Goal: Communication & Community: Answer question/provide support

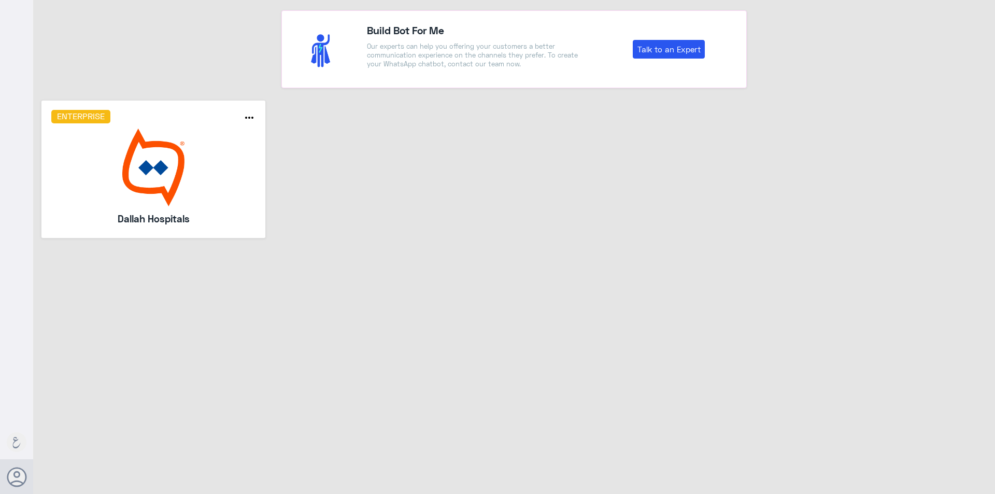
click at [158, 132] on img at bounding box center [153, 167] width 205 height 78
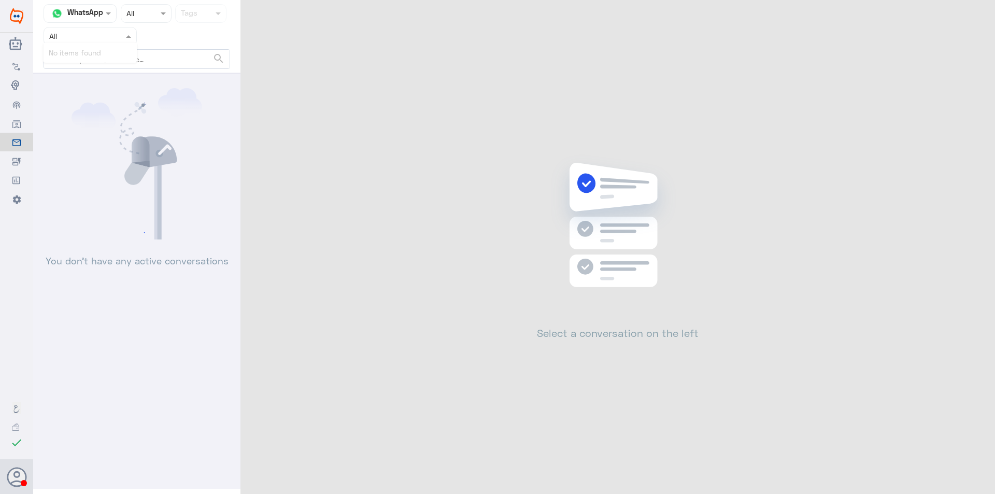
click at [87, 39] on input "text" at bounding box center [77, 36] width 57 height 12
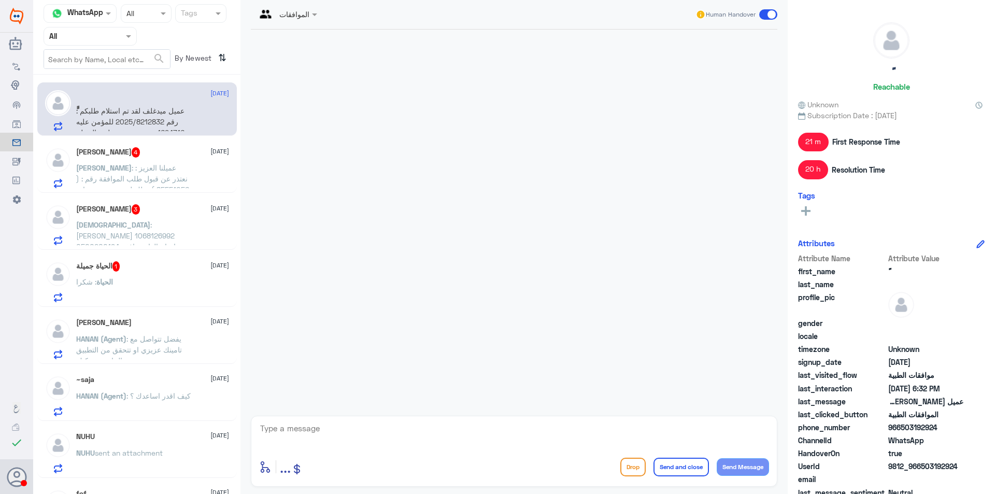
click at [99, 41] on input "text" at bounding box center [77, 36] width 57 height 12
drag, startPoint x: 101, startPoint y: 79, endPoint x: 111, endPoint y: 106, distance: 29.3
click at [111, 106] on div "All Unassigned Your Inbox Your Team" at bounding box center [90, 96] width 93 height 91
click at [111, 106] on div "Your Inbox" at bounding box center [90, 106] width 93 height 24
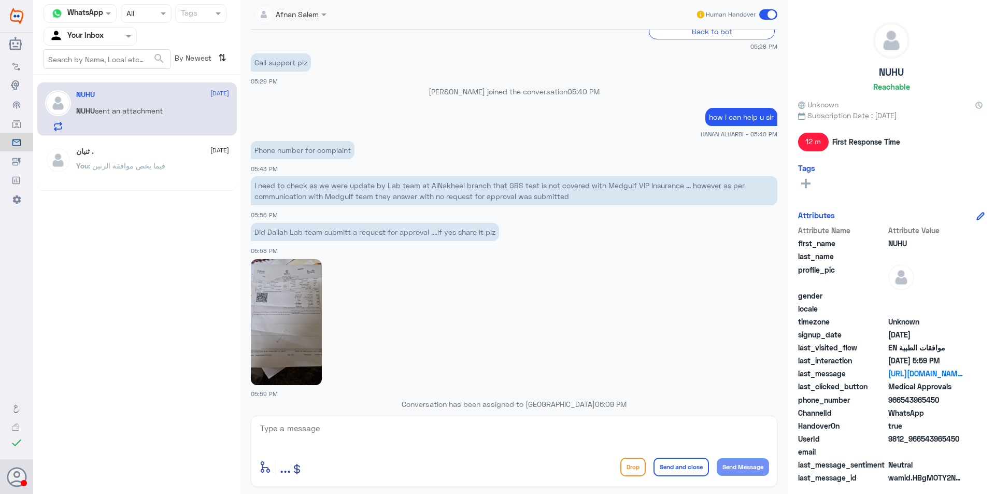
scroll to position [765, 0]
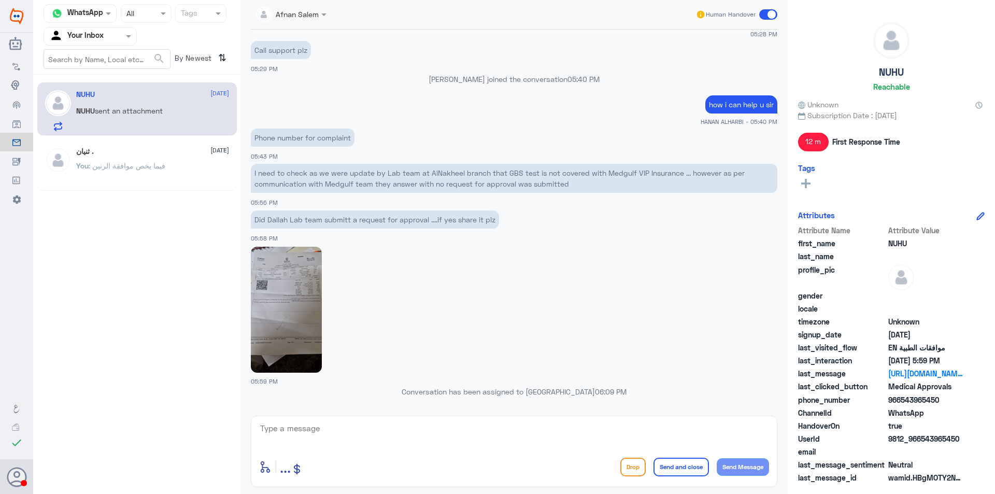
click at [273, 291] on img at bounding box center [286, 310] width 71 height 126
click at [449, 437] on textarea at bounding box center [514, 433] width 510 height 25
type textarea "غ"
drag, startPoint x: 424, startPoint y: 434, endPoint x: 441, endPoint y: 440, distance: 18.4
click at [441, 440] on textarea "yes request submit now you can contact your nsuarnce" at bounding box center [514, 433] width 510 height 25
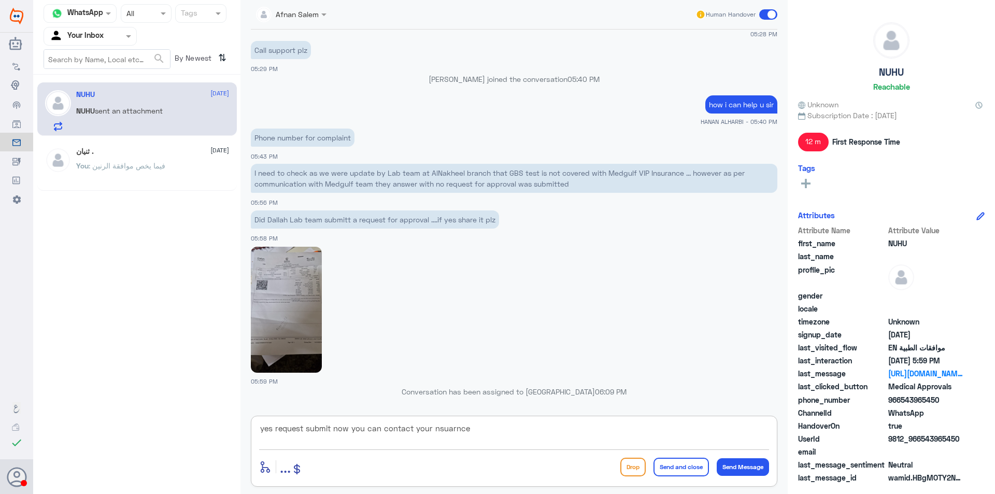
type textarea "yes request submit now you can contact your insurance"
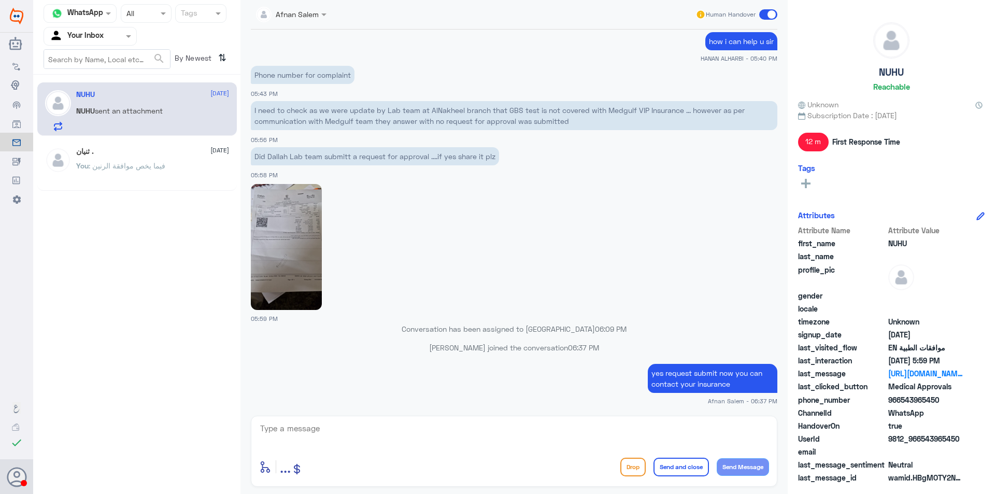
click at [558, 409] on div "[DATE] Hi 05:27 PM مرحباً بك في مستشفيات دله سعداء بتواجدك معنا [DATE] 👋 أنا ال…" at bounding box center [514, 220] width 537 height 381
click at [561, 420] on div "enter flow name ... Drop Send and close Send Message" at bounding box center [514, 450] width 526 height 71
click at [718, 387] on p "yes request submit now you can contact your insurance" at bounding box center [713, 378] width 130 height 29
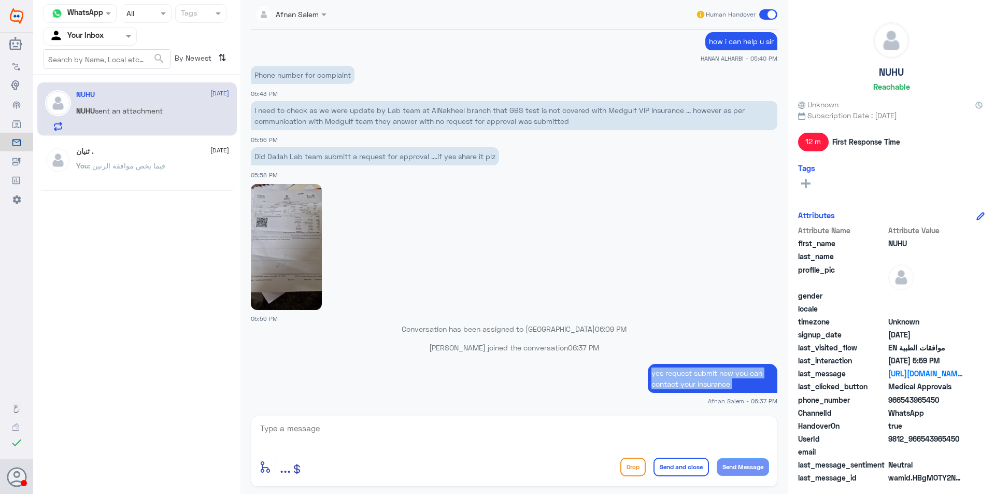
copy div "yes request submit now you can contact your insurance"
click at [694, 426] on textarea at bounding box center [514, 433] width 510 height 25
paste textarea "yes request submit now you can contact your insurance"
type textarea "yes request submit now you can contact your insurance"
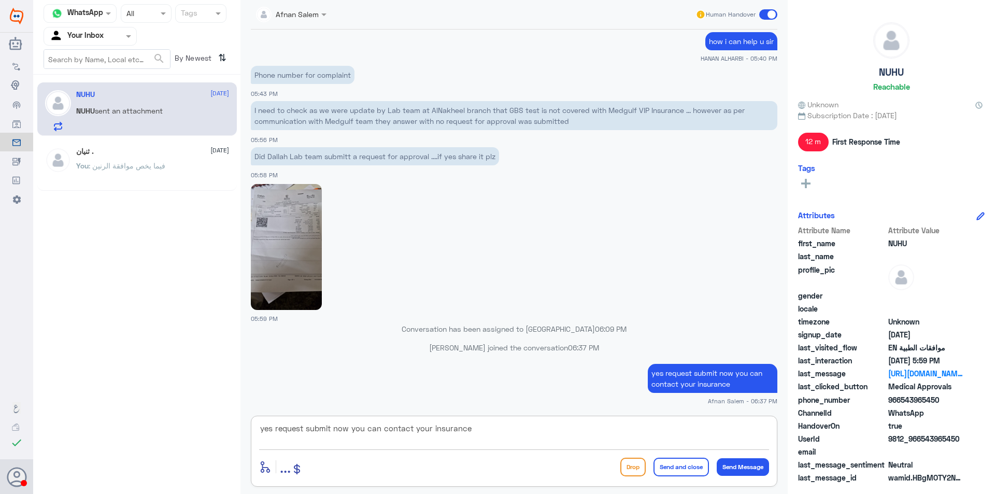
scroll to position [0, 0]
drag, startPoint x: 394, startPoint y: 411, endPoint x: 139, endPoint y: 348, distance: 263.1
click at [139, 348] on div "Channel WhatsApp Status × All Tags Agent Filter Your Inbox search By Newest ⇅ N…" at bounding box center [514, 248] width 962 height 497
click at [632, 464] on button "Drop" at bounding box center [632, 466] width 25 height 19
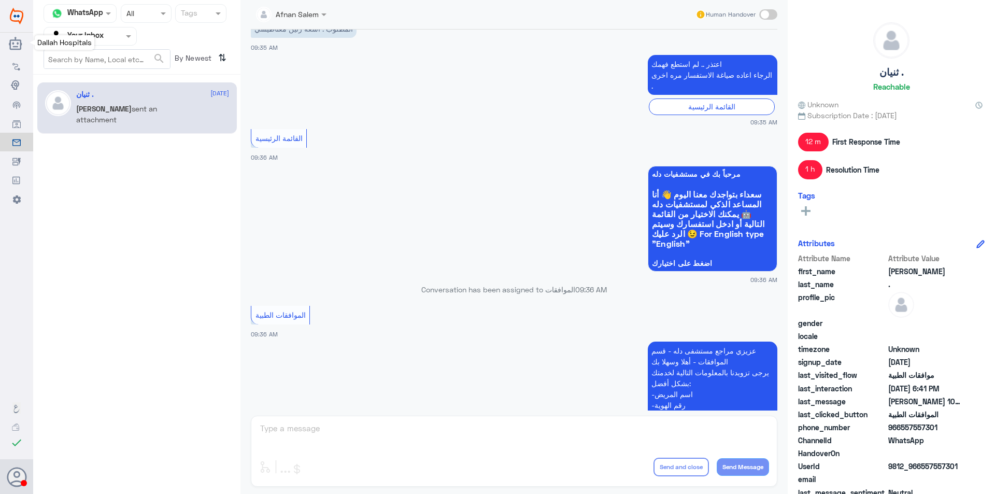
scroll to position [1076, 0]
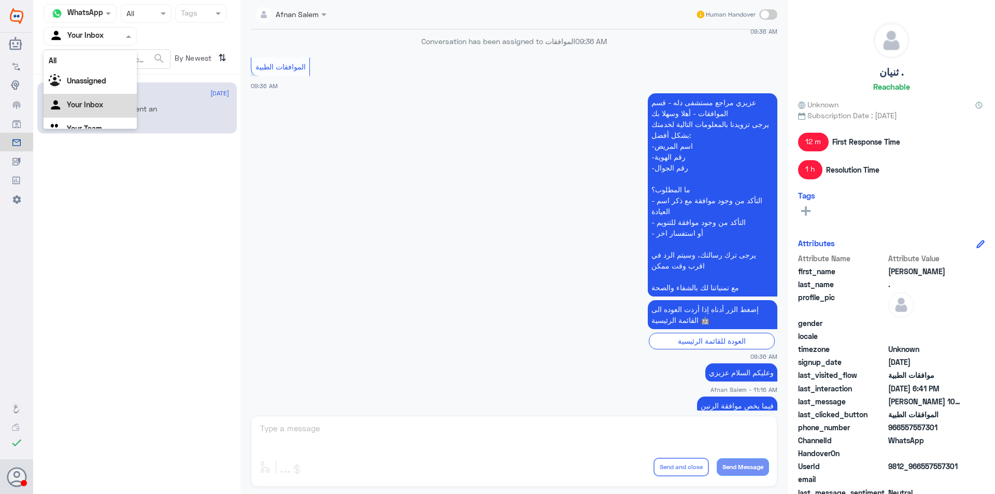
click at [88, 28] on div "Your Inbox" at bounding box center [76, 36] width 54 height 16
click at [114, 106] on div "Your Team" at bounding box center [90, 117] width 93 height 24
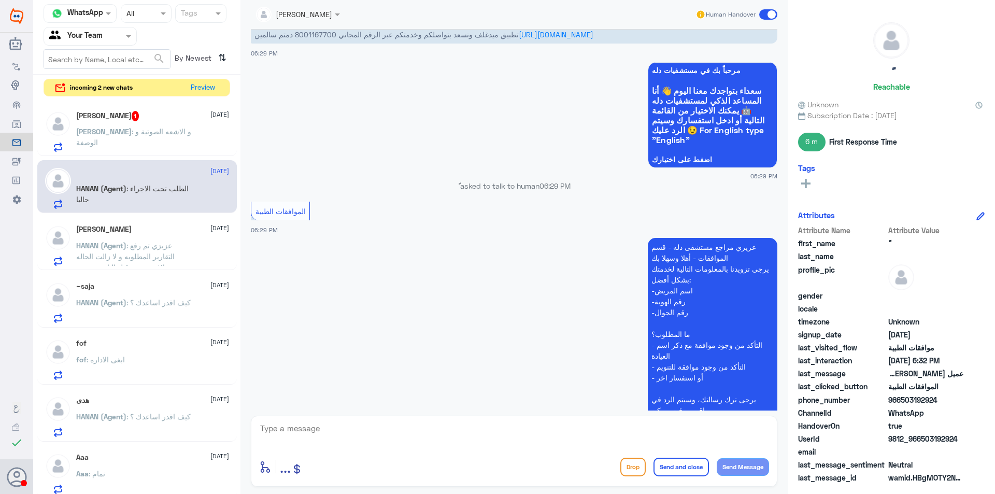
scroll to position [687, 0]
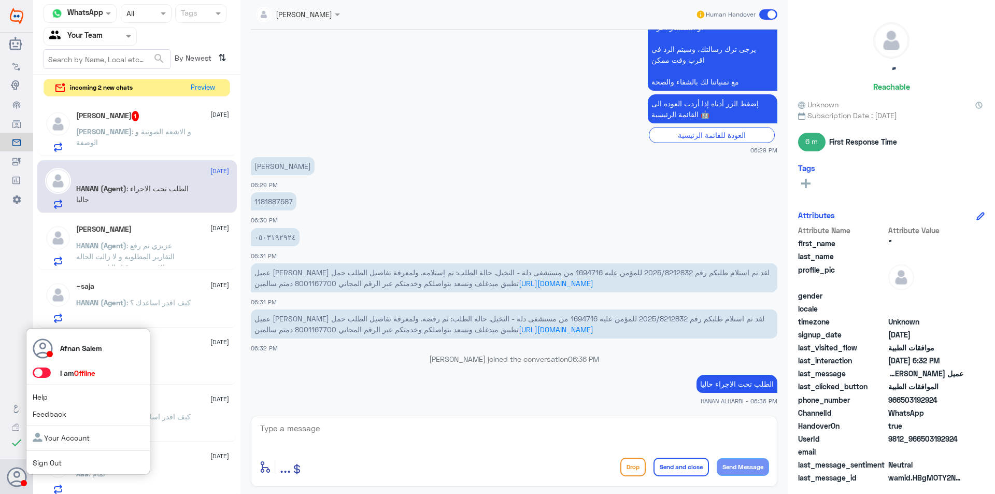
click at [46, 465] on link "Sign Out" at bounding box center [47, 462] width 29 height 9
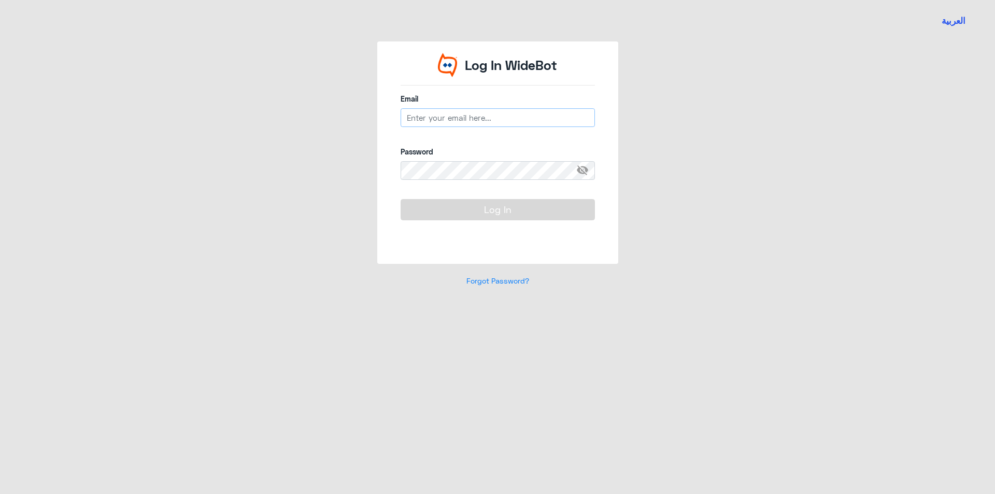
type input "[EMAIL_ADDRESS][DOMAIN_NAME]"
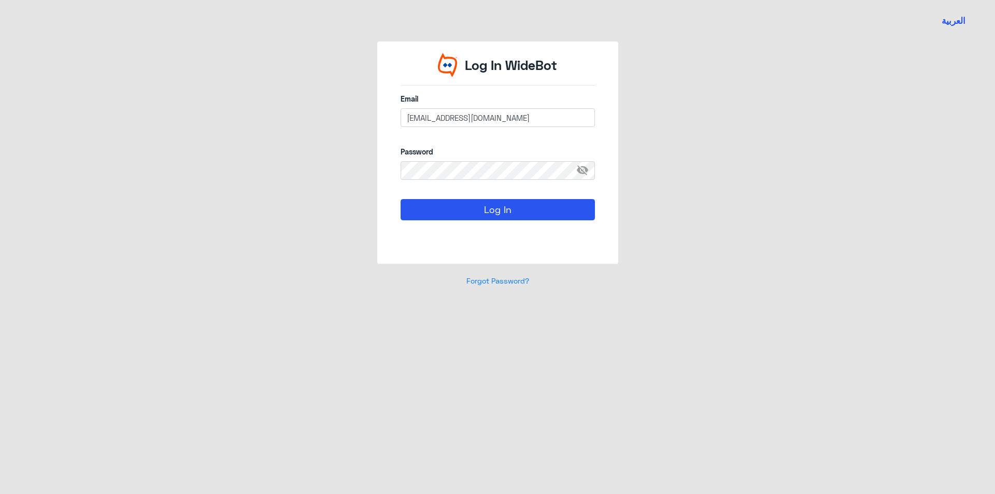
click at [481, 221] on div "Log In" at bounding box center [497, 221] width 194 height 45
click at [479, 212] on button "Log In" at bounding box center [497, 209] width 194 height 21
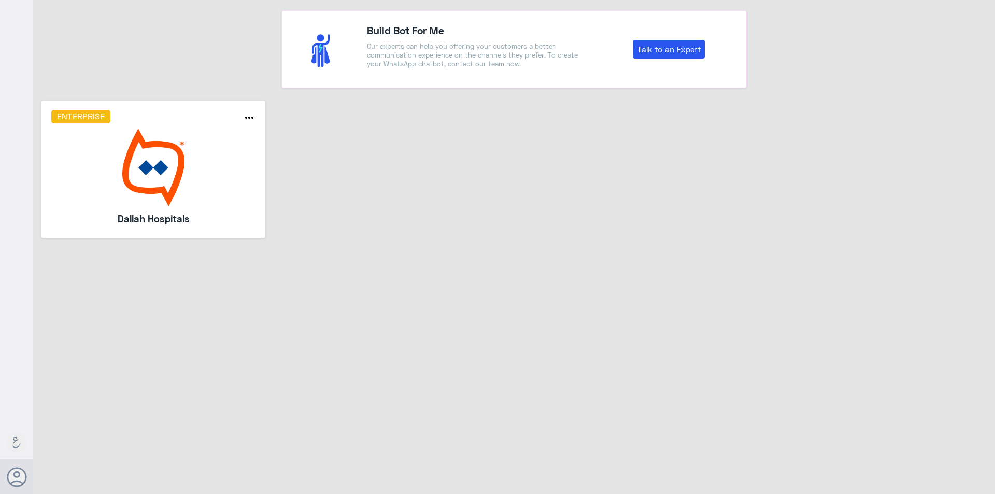
click at [200, 161] on img at bounding box center [153, 167] width 205 height 78
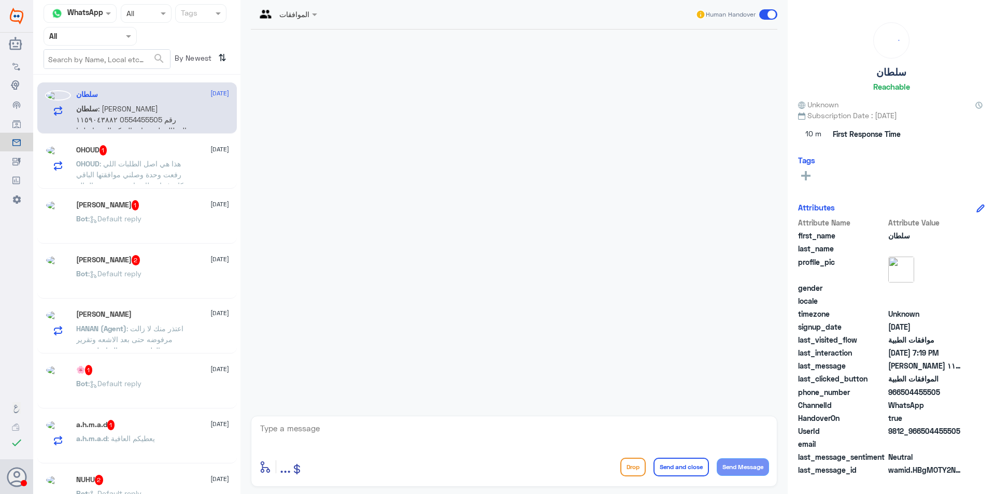
click at [72, 34] on input "text" at bounding box center [77, 36] width 57 height 12
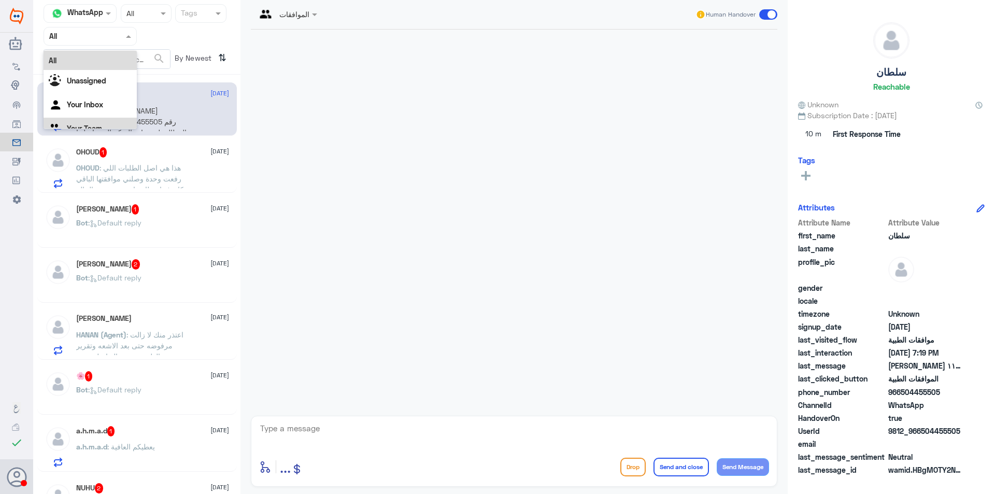
click at [91, 125] on Team "Your Team" at bounding box center [84, 128] width 35 height 9
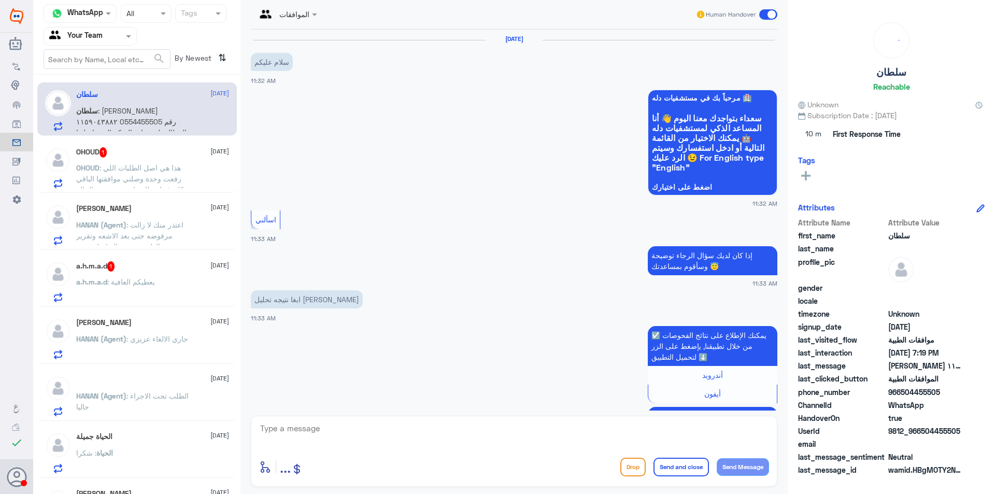
scroll to position [649, 0]
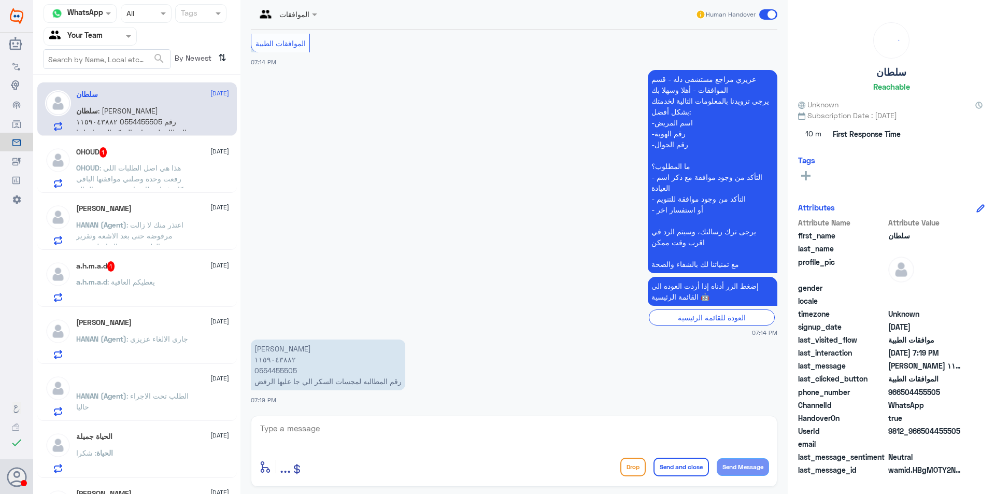
click at [147, 169] on span ": هذا هي اصل الطلبات اللي رفعت وحدة وصلني موافقتها الباقي كان فيها خطاء ما بين …" at bounding box center [129, 194] width 107 height 63
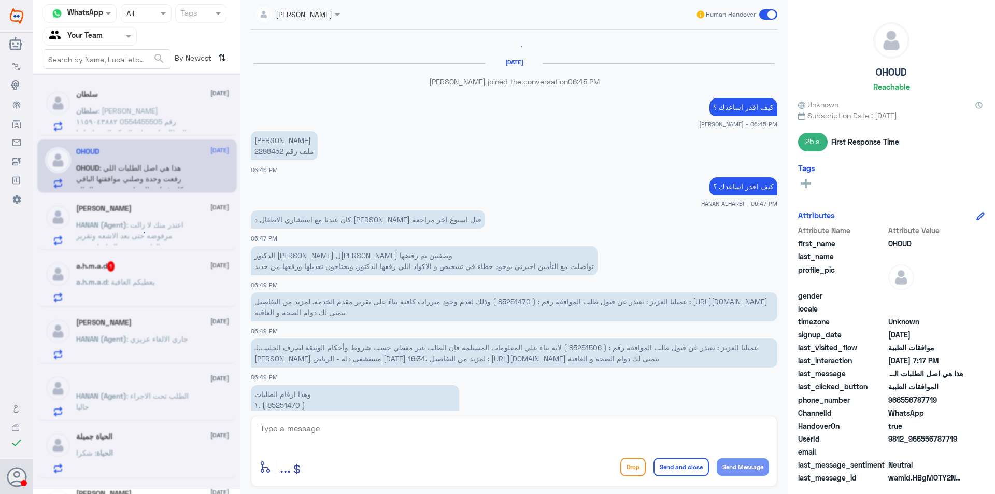
scroll to position [456, 0]
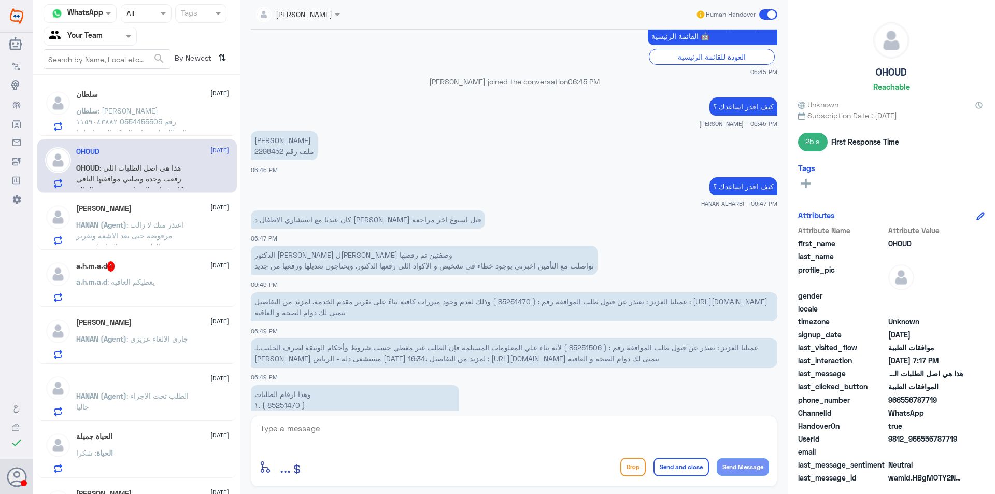
click at [271, 148] on p "[PERSON_NAME] ملف رقم 2298452" at bounding box center [284, 145] width 67 height 29
copy p "2298452"
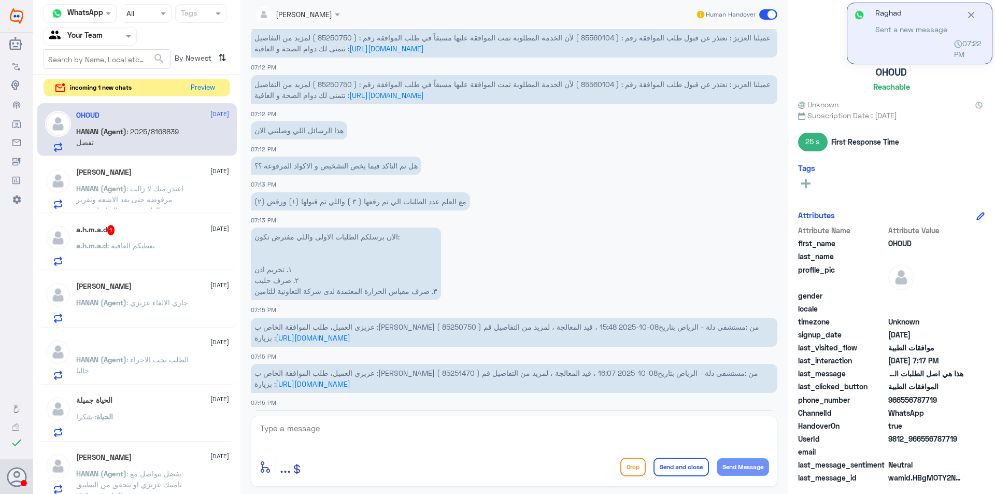
scroll to position [572, 0]
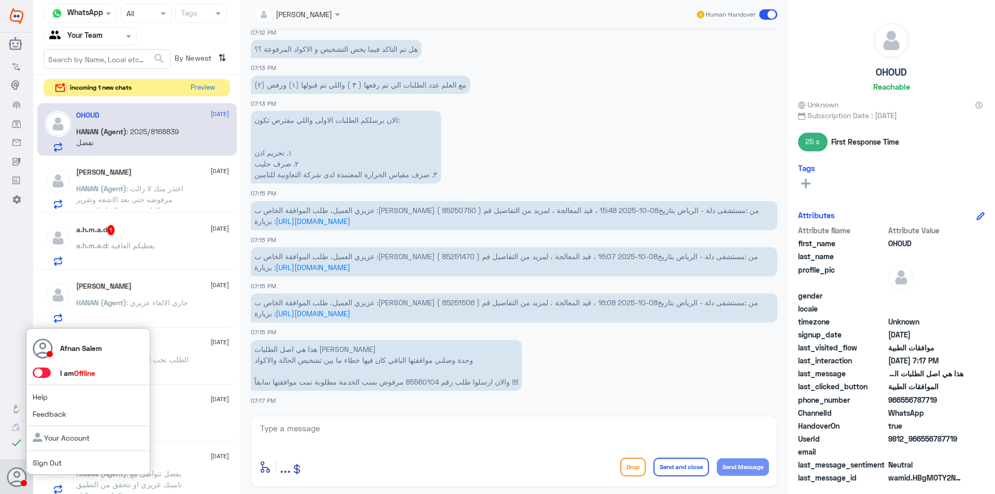
click at [45, 465] on link "Sign Out" at bounding box center [47, 462] width 29 height 9
